Goal: Transaction & Acquisition: Purchase product/service

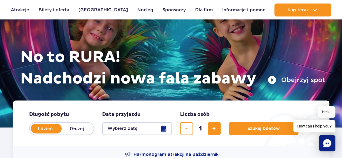
scroll to position [54, 0]
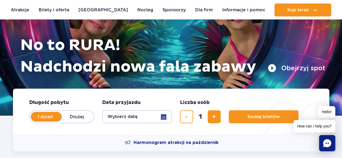
click at [166, 116] on button "Wybierz datę" at bounding box center [137, 116] width 70 height 13
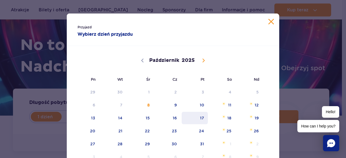
click at [201, 119] on span "17" at bounding box center [194, 118] width 27 height 12
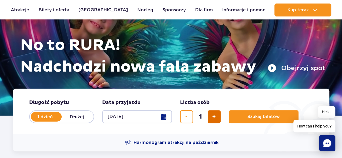
click at [212, 117] on span "dodaj bilet" at bounding box center [214, 117] width 4 height 0
type input "2"
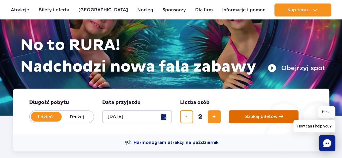
click at [235, 116] on button "Szukaj biletów" at bounding box center [264, 116] width 70 height 13
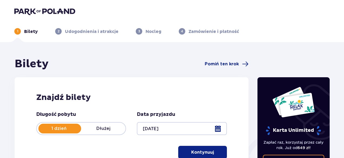
click at [216, 129] on div at bounding box center [182, 128] width 90 height 13
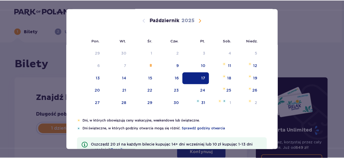
scroll to position [54, 0]
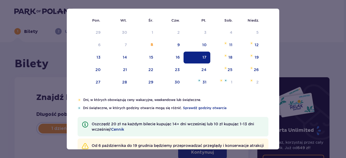
click at [36, 94] on div "Data pobytu [DATE] Pon. Wt. Śr. Czw. Pt. Sob. [GEOGRAPHIC_DATA]. [DATE] 1 2 3 4…" at bounding box center [173, 79] width 346 height 158
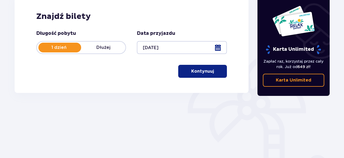
click at [199, 70] on p "Kontynuuj" at bounding box center [202, 71] width 23 height 6
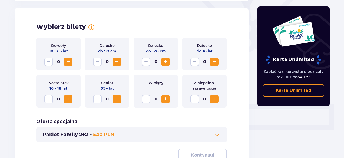
scroll to position [150, 0]
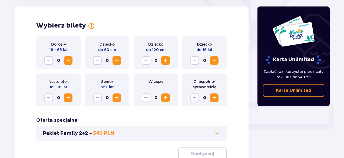
click at [67, 60] on span "Zwiększ" at bounding box center [68, 60] width 6 height 6
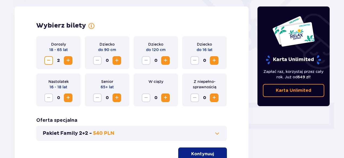
click at [213, 153] on span "button" at bounding box center [215, 154] width 6 height 6
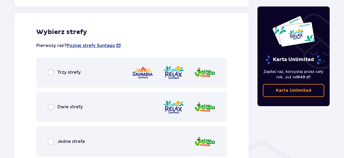
click at [103, 74] on div "Trzy strefy" at bounding box center [131, 72] width 191 height 30
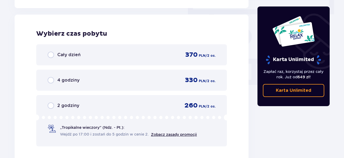
scroll to position [489, 0]
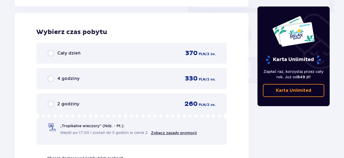
click at [117, 111] on div "2 godziny 260 PLN / 2 os. „Tropikalne wieczory" (Ndz. - Pt.): Wejdź po 17:00 i …" at bounding box center [131, 119] width 191 height 51
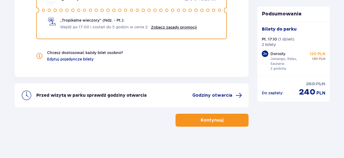
scroll to position [595, 0]
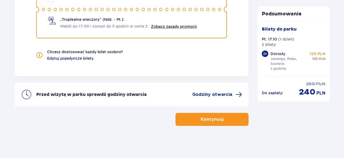
click at [218, 120] on p "Kontynuuj" at bounding box center [212, 120] width 23 height 6
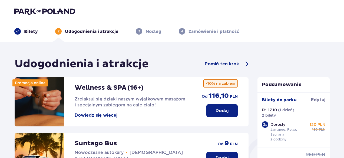
click at [92, 116] on button "Dowiedz się więcej" at bounding box center [96, 116] width 43 height 6
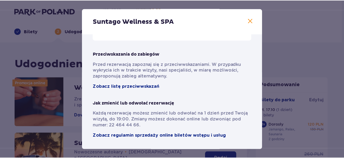
scroll to position [427, 0]
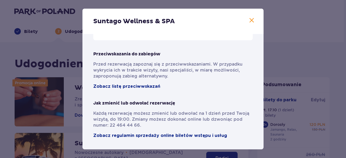
click at [250, 20] on span at bounding box center [252, 20] width 6 height 6
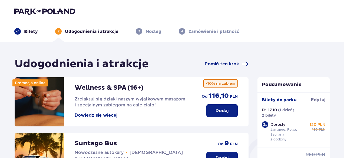
click at [225, 114] on p "Dodaj" at bounding box center [222, 111] width 13 height 6
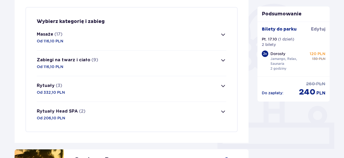
scroll to position [131, 0]
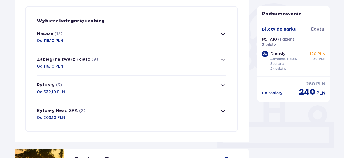
click at [130, 39] on button "Masaże (17) Od 116,10 PLN" at bounding box center [132, 36] width 190 height 25
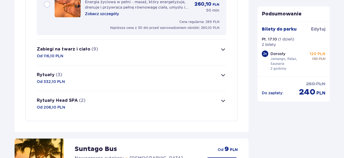
scroll to position [1048, 0]
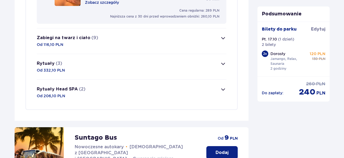
click at [217, 37] on button "Zabiegi na twarz i ciało (9) Od 116,10 PLN" at bounding box center [132, 40] width 190 height 25
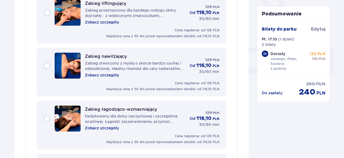
scroll to position [181, 0]
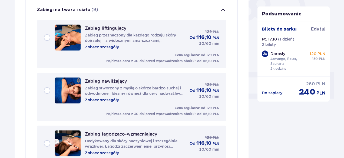
click at [205, 12] on button "Zabiegi na twarz i ciało (9)" at bounding box center [132, 9] width 190 height 19
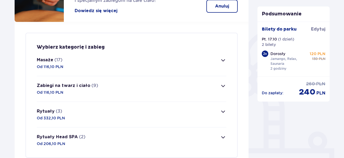
scroll to position [45, 0]
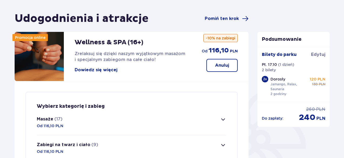
click at [80, 119] on button "Masaże (17) Od 116,10 PLN" at bounding box center [132, 122] width 190 height 25
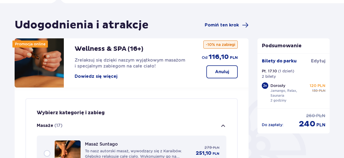
scroll to position [54, 0]
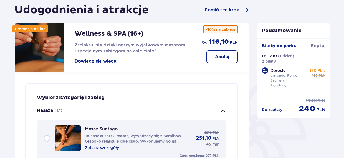
click at [222, 110] on span "button" at bounding box center [223, 111] width 6 height 6
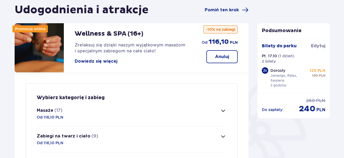
click at [216, 54] on p "Anuluj" at bounding box center [222, 57] width 14 height 6
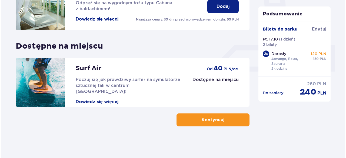
scroll to position [208, 0]
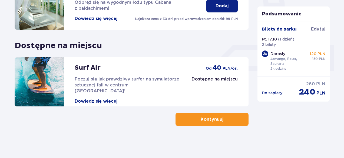
click at [113, 99] on button "Dowiedz się więcej" at bounding box center [96, 102] width 43 height 6
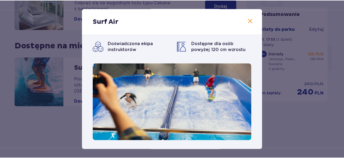
scroll to position [5, 0]
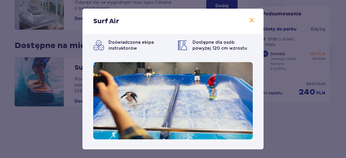
click at [251, 19] on span at bounding box center [252, 20] width 6 height 6
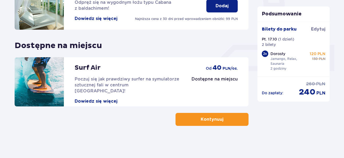
click at [201, 118] on p "Kontynuuj" at bounding box center [212, 120] width 23 height 6
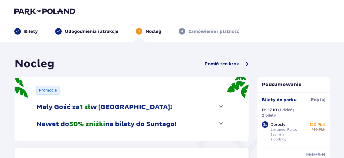
click at [222, 64] on span "Pomiń ten krok" at bounding box center [222, 64] width 34 height 6
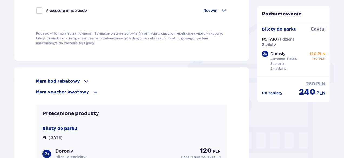
scroll to position [406, 0]
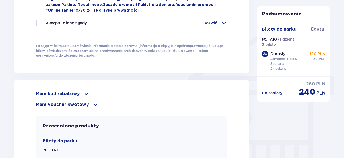
click at [83, 93] on span at bounding box center [86, 94] width 6 height 6
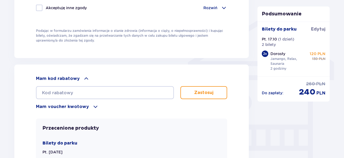
scroll to position [433, 0]
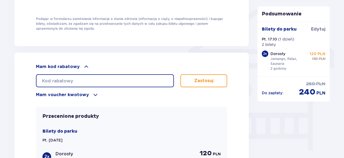
click at [104, 76] on input "text" at bounding box center [105, 80] width 138 height 13
type input "LDDT5N7QGJ9QBJ"
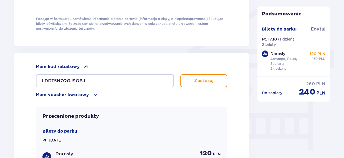
click at [201, 76] on button "Zastosuj" at bounding box center [204, 80] width 47 height 13
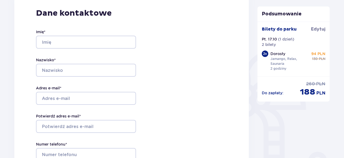
scroll to position [43, 0]
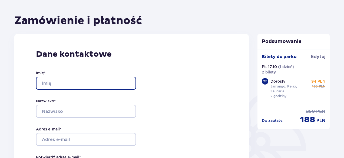
drag, startPoint x: 80, startPoint y: 88, endPoint x: 80, endPoint y: 85, distance: 2.7
click at [80, 88] on input "Imię *" at bounding box center [86, 83] width 100 height 13
type input "[PERSON_NAME]"
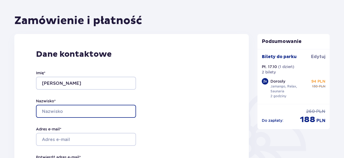
click at [81, 116] on input "Nazwisko *" at bounding box center [86, 111] width 100 height 13
type input "Złotopolski"
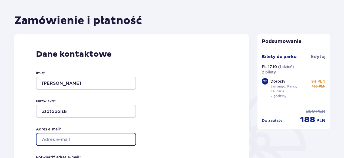
click at [71, 136] on input "Adres e-mail *" at bounding box center [86, 139] width 100 height 13
type input "[PERSON_NAME][EMAIL_ADDRESS][DOMAIN_NAME]"
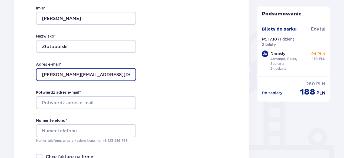
scroll to position [152, 0]
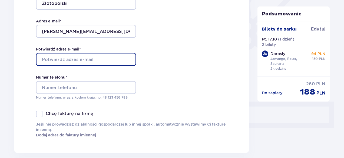
click at [64, 59] on input "Potwierdź adres e-mail *" at bounding box center [86, 59] width 100 height 13
click at [72, 56] on input "Potwierdź adres e-mail *" at bounding box center [86, 59] width 100 height 13
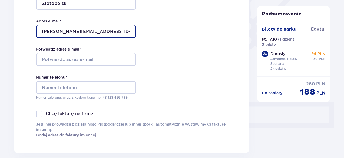
click at [70, 32] on input "[PERSON_NAME][EMAIL_ADDRESS][DOMAIN_NAME]" at bounding box center [86, 31] width 100 height 13
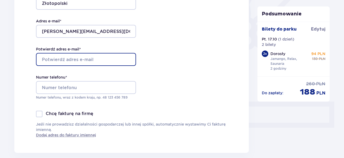
click at [76, 58] on input "Potwierdź adres e-mail *" at bounding box center [86, 59] width 100 height 13
paste input "[PERSON_NAME][EMAIL_ADDRESS][DOMAIN_NAME]"
type input "[PERSON_NAME][EMAIL_ADDRESS][DOMAIN_NAME]"
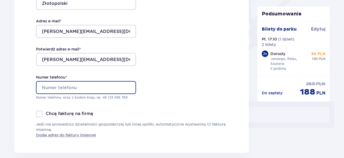
click at [63, 85] on input "Numer telefonu *" at bounding box center [86, 87] width 100 height 13
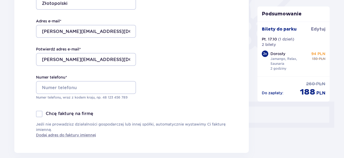
click at [153, 103] on div "Dane kontaktowe Imię * [PERSON_NAME] * Złotopolski Adres e-mail * [PERSON_NAME]…" at bounding box center [131, 39] width 235 height 227
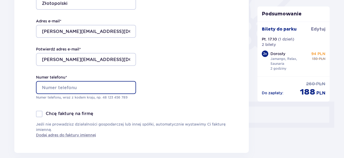
click at [119, 91] on input "Numer telefonu *" at bounding box center [86, 87] width 100 height 13
click at [44, 87] on input "[PHONE_NUMBER]" at bounding box center [86, 87] width 100 height 13
click at [45, 85] on input "[PHONE_NUMBER]" at bounding box center [86, 87] width 100 height 13
type input "48663003170"
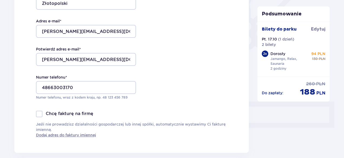
click at [23, 88] on div "Dane kontaktowe Imię * [PERSON_NAME] * Złotopolski Adres e-mail * [PERSON_NAME]…" at bounding box center [131, 39] width 235 height 227
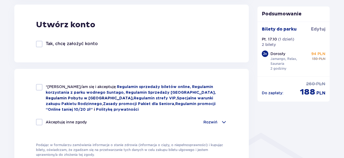
scroll to position [341, 0]
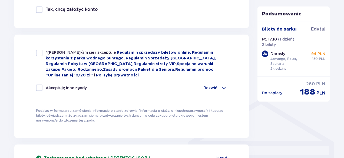
click at [32, 54] on div "*Zapoznałem/am się i akceptuję Regulamin sprzedaży biletów online, Regulamin ko…" at bounding box center [131, 87] width 235 height 104
click at [39, 51] on div at bounding box center [39, 53] width 6 height 6
checkbox input "true"
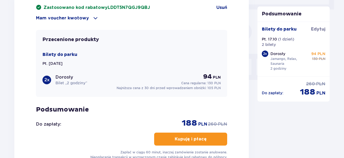
scroll to position [503, 0]
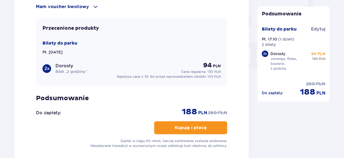
click at [198, 131] on button "Kupuję i płacę" at bounding box center [190, 128] width 73 height 13
click at [215, 126] on button "Kupuję i płacę" at bounding box center [190, 128] width 73 height 13
click at [215, 127] on button "Kupuję i płacę" at bounding box center [190, 128] width 73 height 13
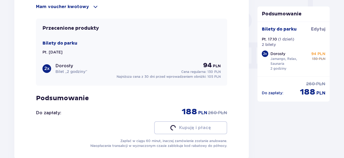
click at [215, 127] on button "Kupuję i płacę" at bounding box center [190, 128] width 73 height 13
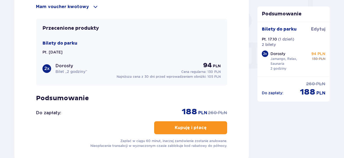
click at [215, 127] on button "Kupuję i płacę" at bounding box center [190, 128] width 73 height 13
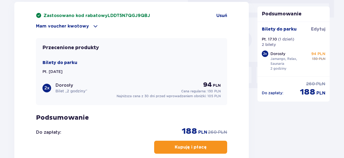
scroll to position [427, 0]
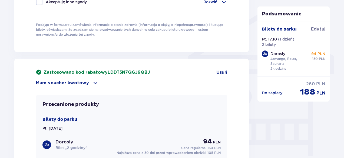
click at [130, 73] on span "LDDT5N7QGJ9QBJ" at bounding box center [129, 72] width 42 height 4
copy span "LDDT5N7QGJ9QBJ"
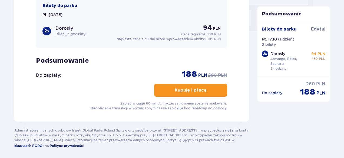
scroll to position [562, 0]
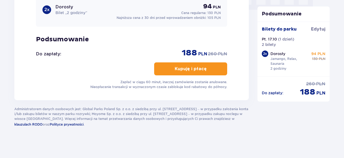
click at [203, 78] on div "Zastosowano kod rabatowy LDDT5N7QGJ9QBJ Usuń Mam voucher kwotowy Zastosuj Przec…" at bounding box center [131, 11] width 191 height 155
click at [205, 69] on span "button" at bounding box center [208, 69] width 6 height 6
